Goal: Transaction & Acquisition: Purchase product/service

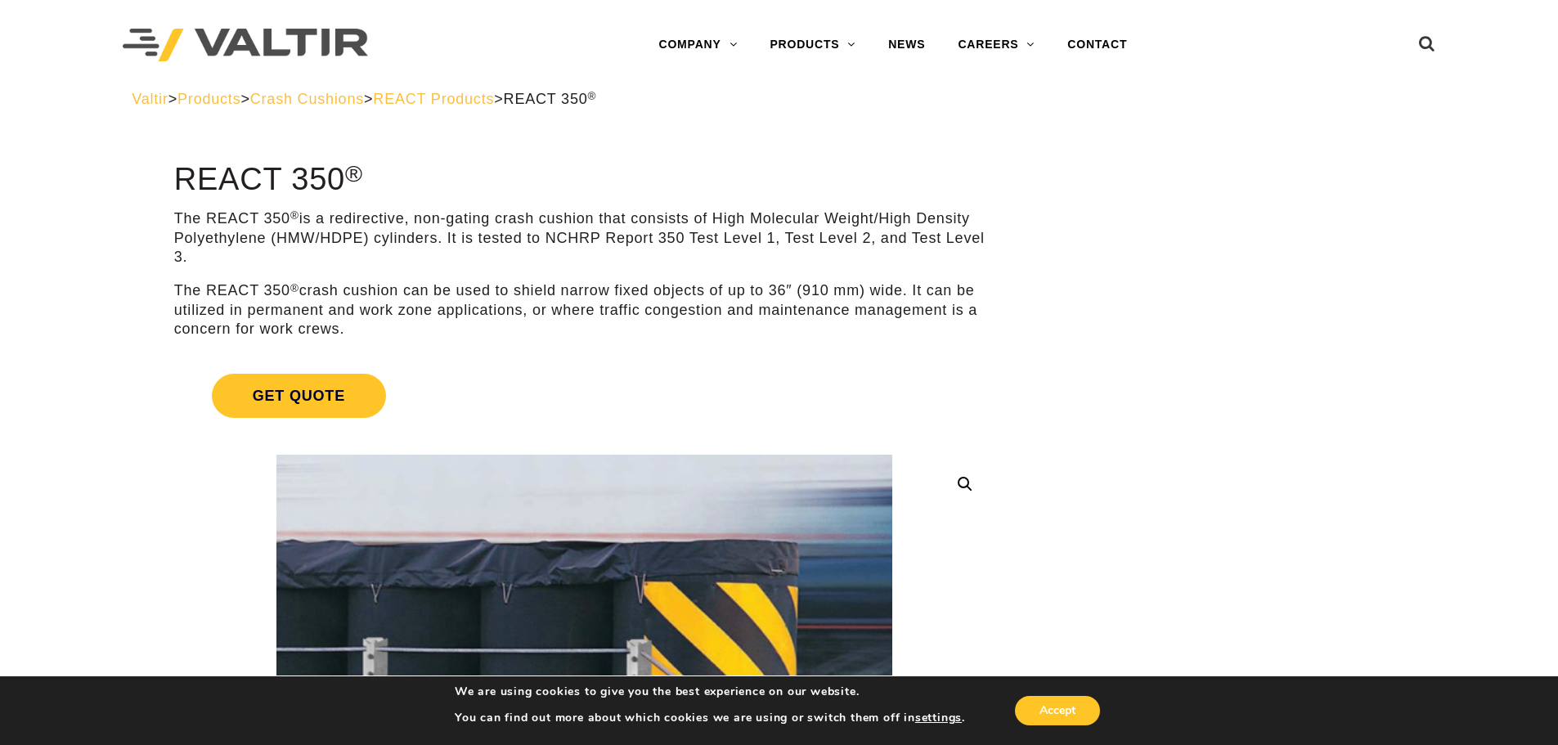
click at [494, 99] on span "REACT Products" at bounding box center [433, 99] width 121 height 16
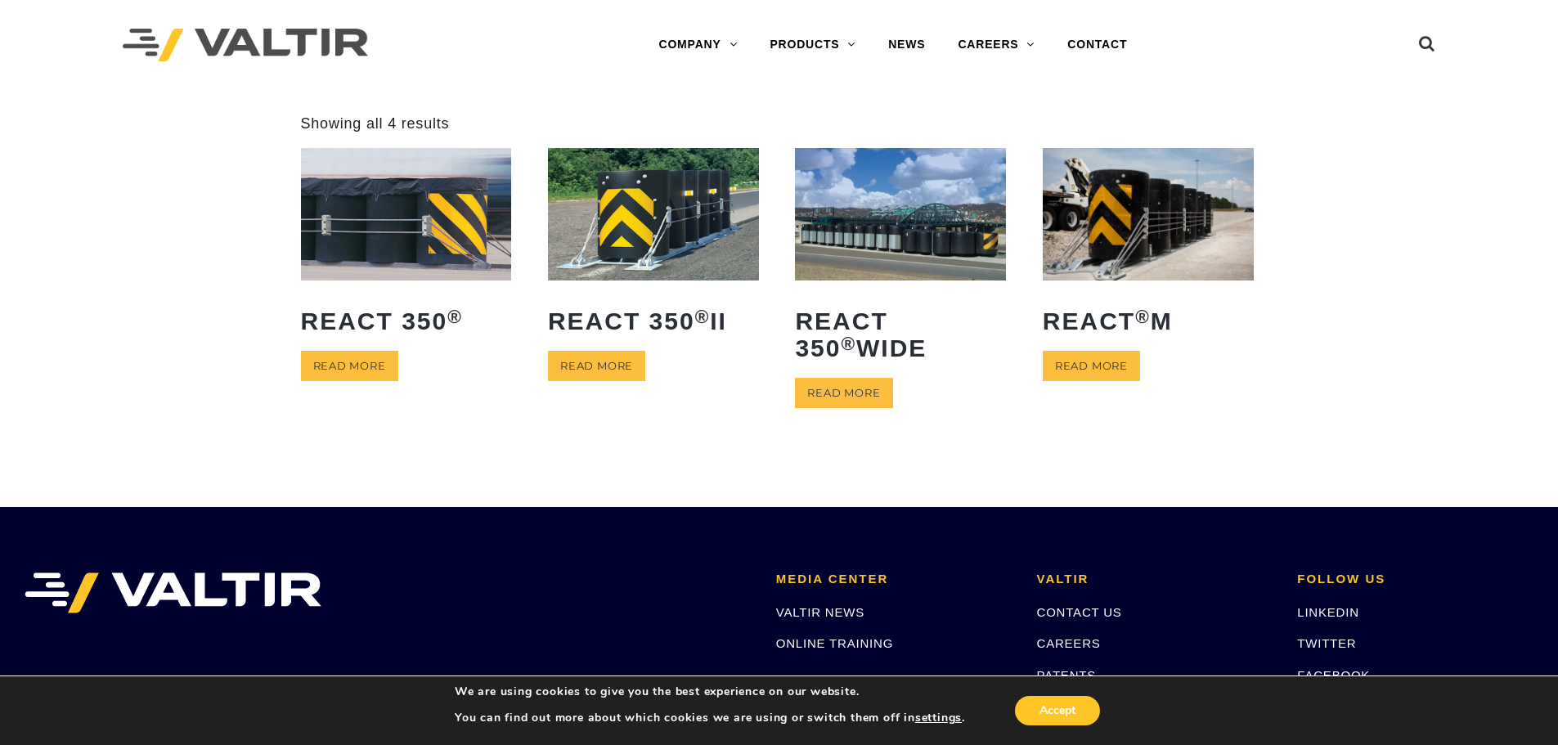
click at [1168, 261] on img at bounding box center [1147, 214] width 211 height 132
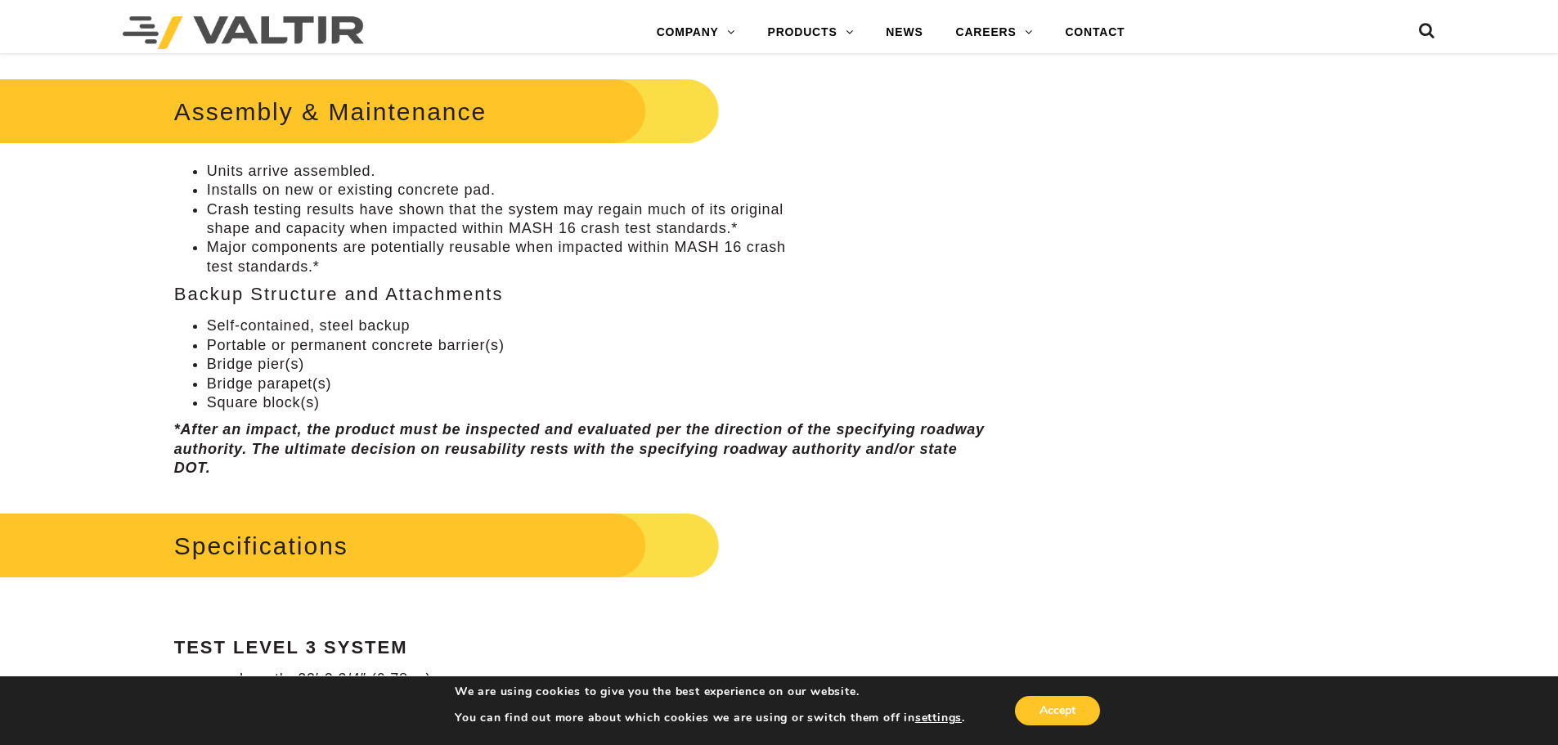
scroll to position [985, 0]
